Goal: Contribute content: Contribute content

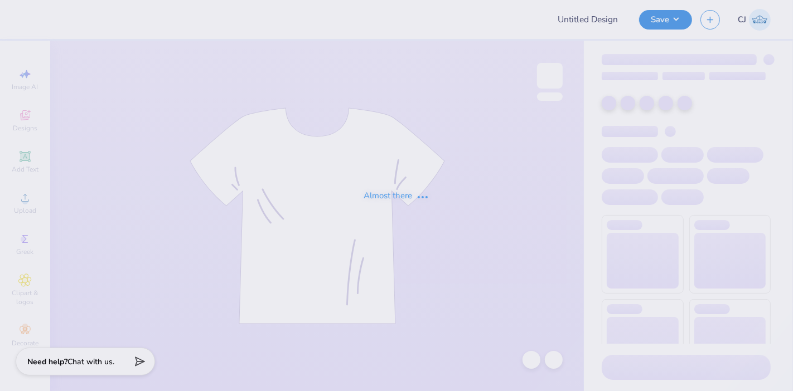
type input "Training: CF Training - Activities 6"
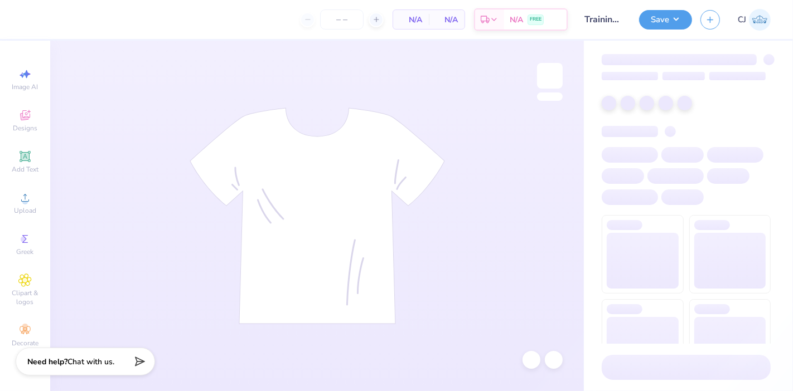
type input "24"
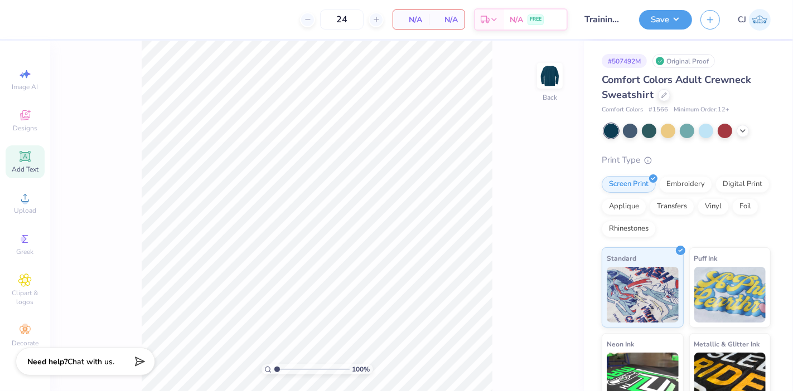
click at [27, 162] on icon at bounding box center [24, 156] width 13 height 13
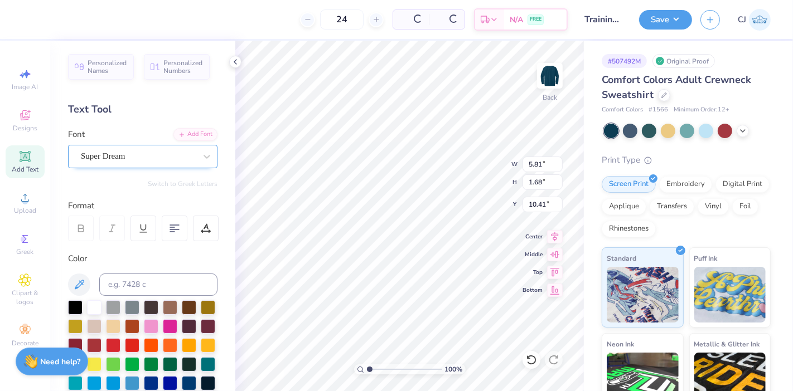
click at [125, 152] on div "Super Dream" at bounding box center [138, 156] width 117 height 17
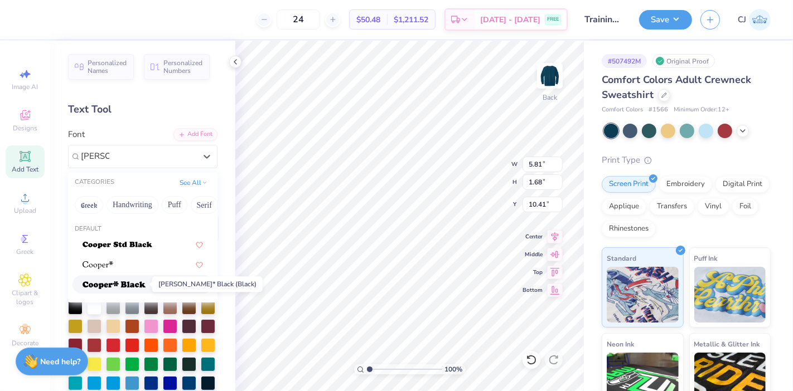
click at [132, 284] on img at bounding box center [114, 286] width 63 height 8
type input "[PERSON_NAME]"
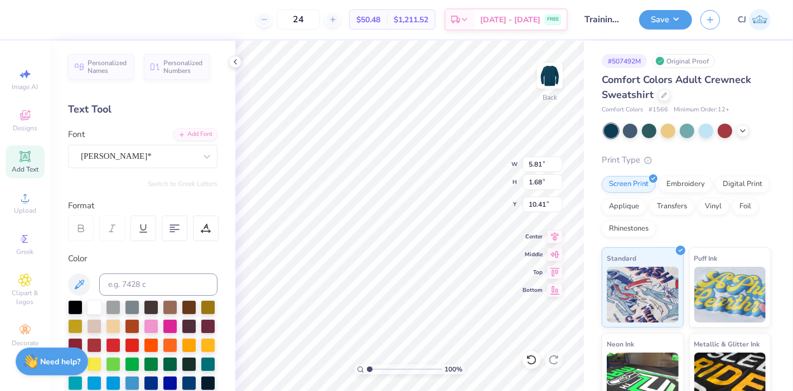
type input "6.92"
type input "1.80"
type input "10.35"
paste textarea
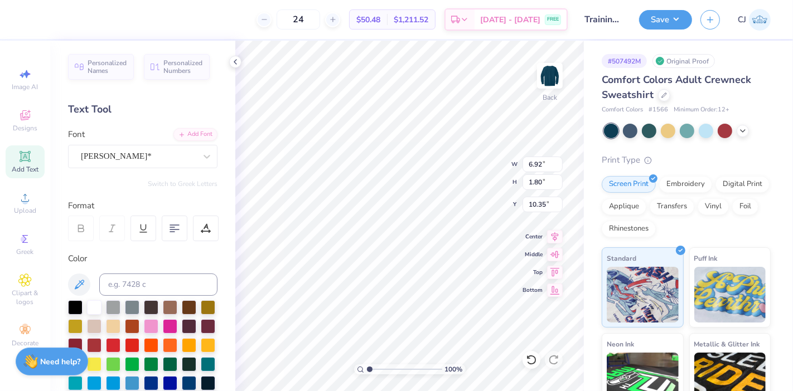
paste textarea
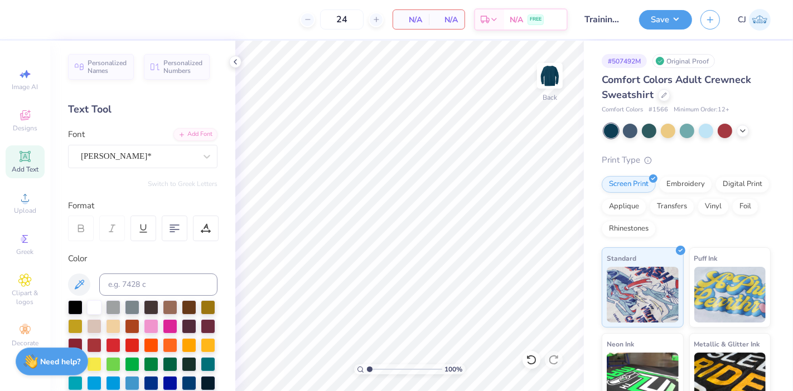
click at [19, 165] on span "Add Text" at bounding box center [25, 169] width 27 height 9
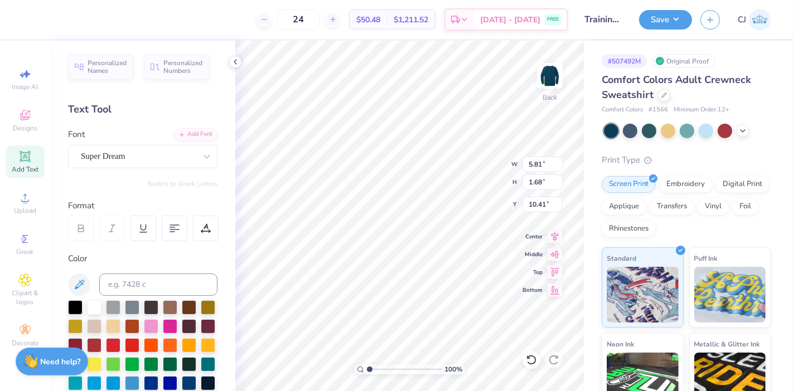
paste textarea
click at [138, 154] on div "Super Dream" at bounding box center [138, 156] width 117 height 17
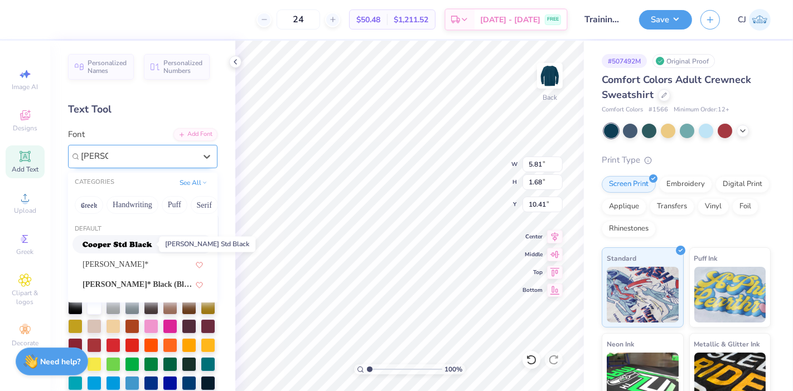
click at [123, 244] on img at bounding box center [118, 245] width 70 height 8
type input "[PERSON_NAME]"
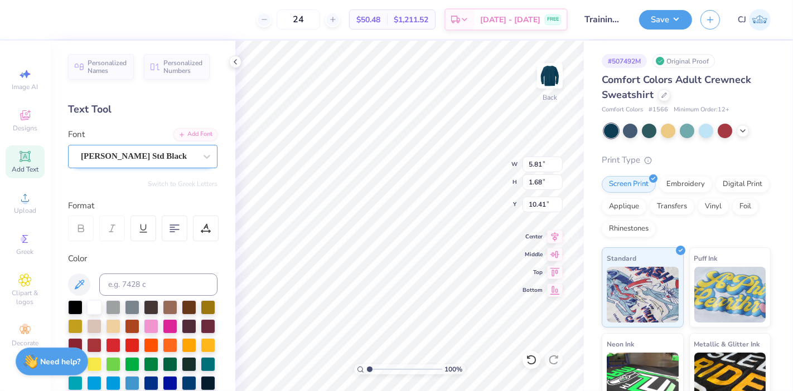
scroll to position [10, 0]
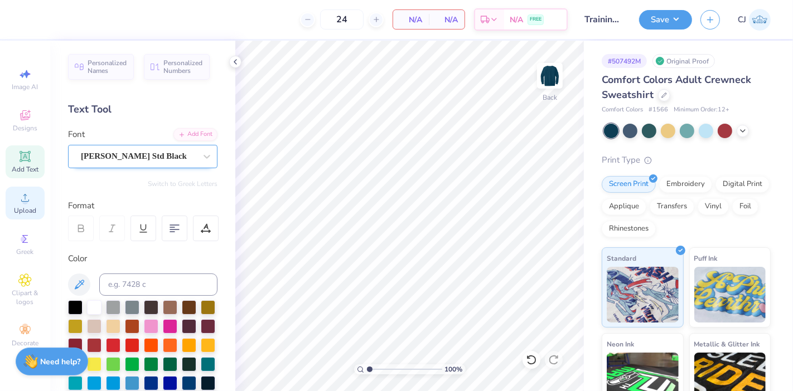
click at [23, 209] on span "Upload" at bounding box center [25, 210] width 22 height 9
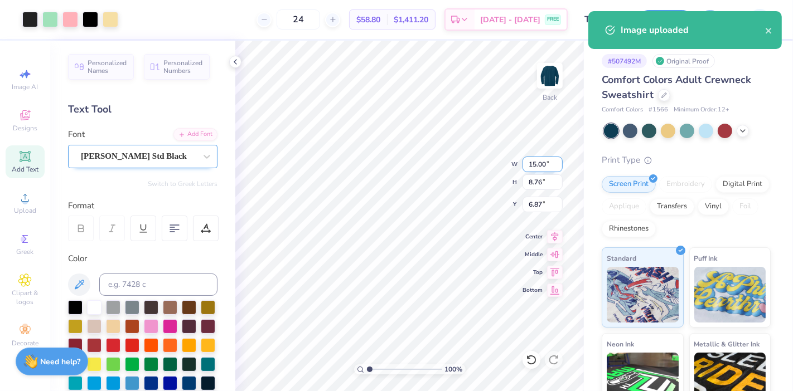
click at [540, 167] on input "15.00" at bounding box center [542, 165] width 40 height 16
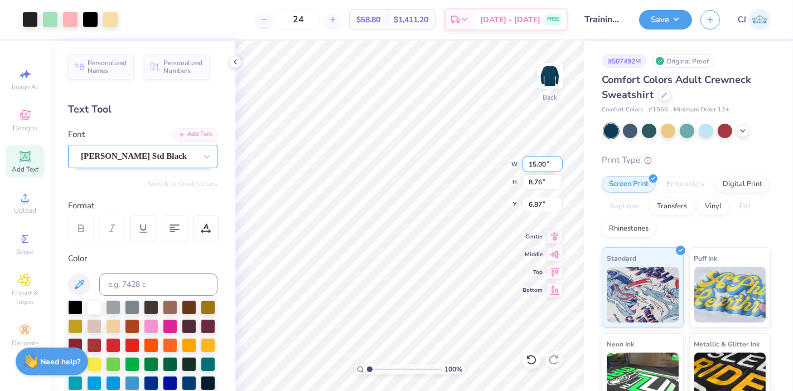
click at [540, 167] on input "15.00" at bounding box center [542, 165] width 40 height 16
type input "4.00"
type input "2.34"
click at [536, 206] on input "10.08" at bounding box center [542, 205] width 40 height 16
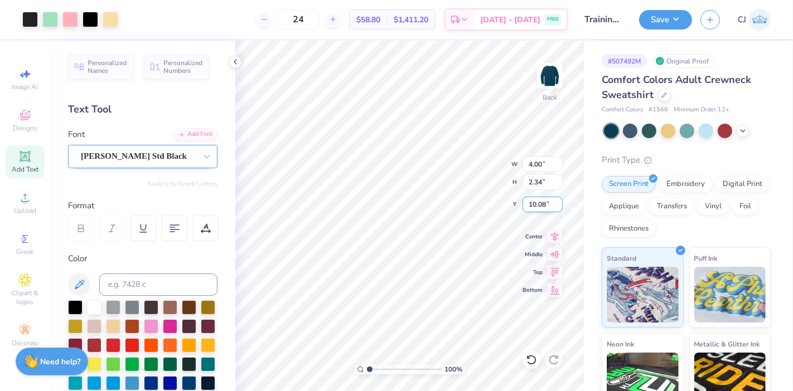
click at [536, 206] on input "10.08" at bounding box center [542, 205] width 40 height 16
type input "3.00"
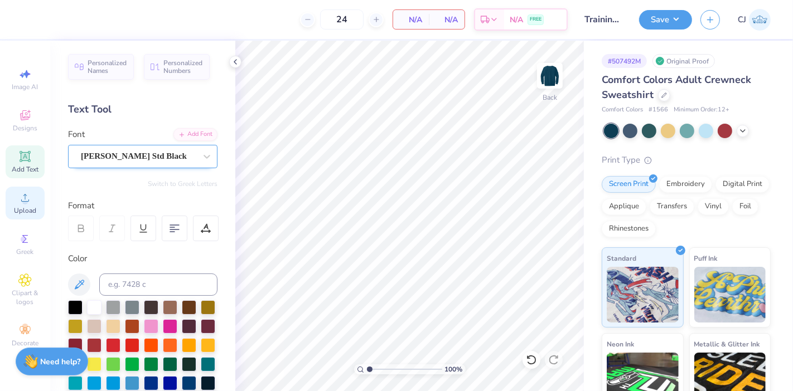
click at [25, 207] on span "Upload" at bounding box center [25, 210] width 22 height 9
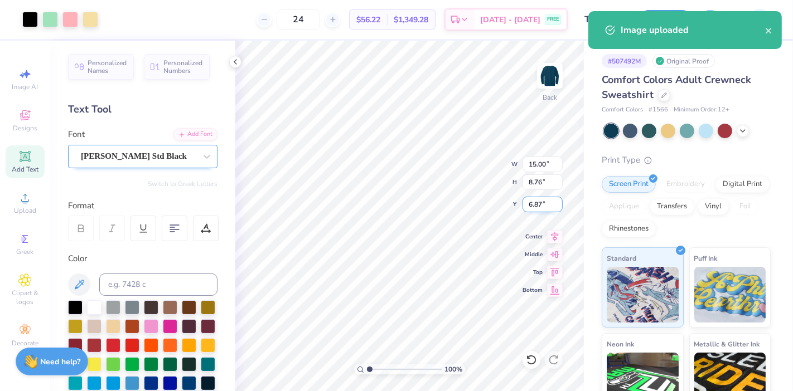
click at [535, 209] on input "6.87" at bounding box center [542, 205] width 40 height 16
click at [533, 205] on input "6.87" at bounding box center [542, 205] width 40 height 16
click at [529, 165] on input "15.00" at bounding box center [542, 165] width 40 height 16
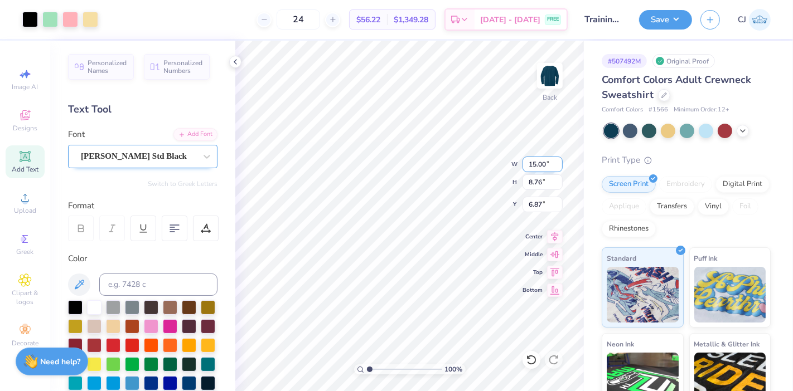
click at [529, 165] on input "15.00" at bounding box center [542, 165] width 40 height 16
type input "4.00"
type input "2.34"
click at [540, 203] on input "10.08" at bounding box center [542, 205] width 40 height 16
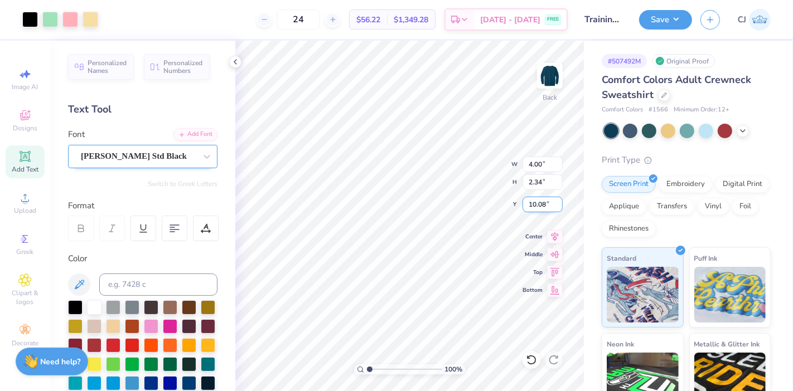
click at [540, 203] on input "10.08" at bounding box center [542, 205] width 40 height 16
type input "3.00"
click at [559, 77] on img at bounding box center [549, 76] width 45 height 45
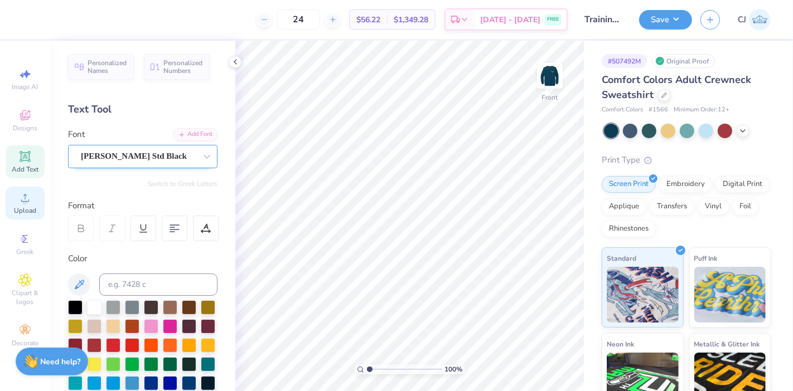
click at [31, 210] on span "Upload" at bounding box center [25, 210] width 22 height 9
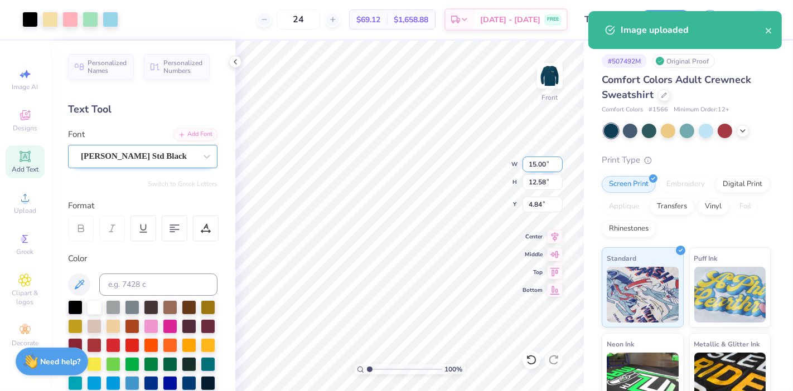
click at [540, 164] on input "15.00" at bounding box center [542, 165] width 40 height 16
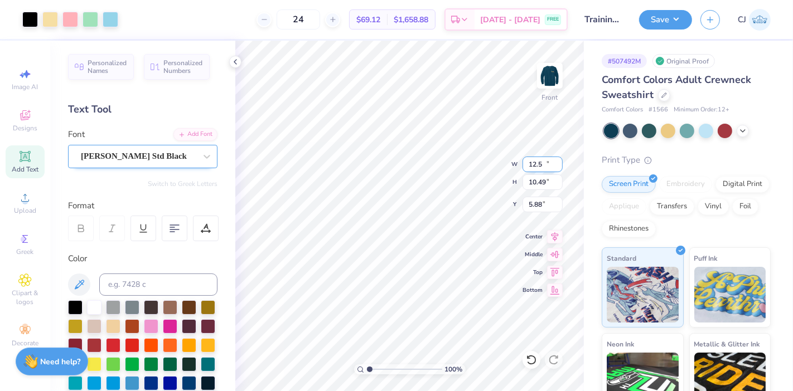
type input "12.50"
type input "10.49"
click at [536, 201] on input "5.88" at bounding box center [542, 205] width 40 height 16
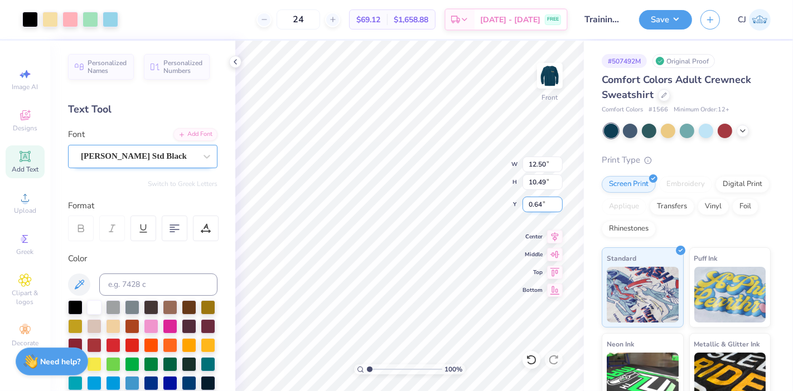
click at [535, 207] on input "0.64" at bounding box center [542, 205] width 40 height 16
type input "1.00"
click at [670, 21] on button "Save" at bounding box center [665, 18] width 53 height 20
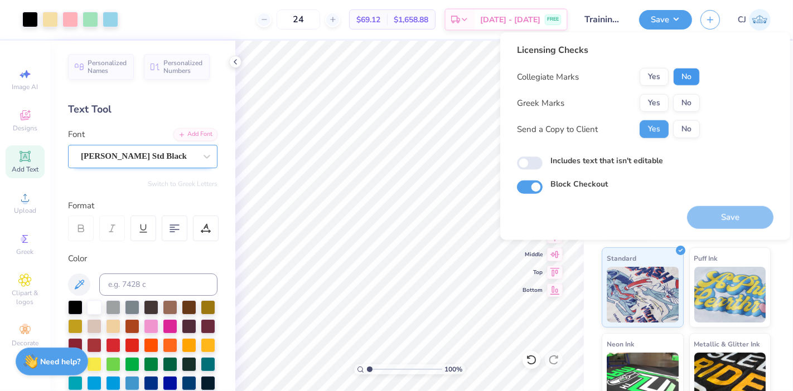
click at [688, 75] on button "No" at bounding box center [686, 77] width 27 height 18
click at [691, 98] on button "No" at bounding box center [686, 103] width 27 height 18
click at [691, 124] on button "No" at bounding box center [686, 129] width 27 height 18
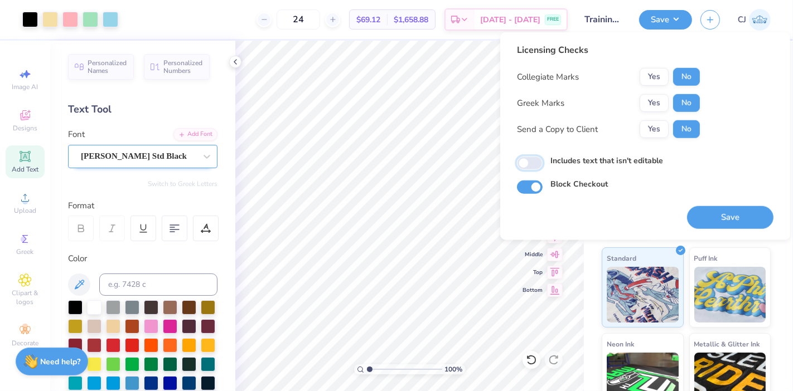
click at [536, 163] on input "Includes text that isn't editable" at bounding box center [530, 163] width 26 height 13
checkbox input "true"
click at [751, 221] on button "Save" at bounding box center [730, 217] width 86 height 23
